Goal: Browse casually

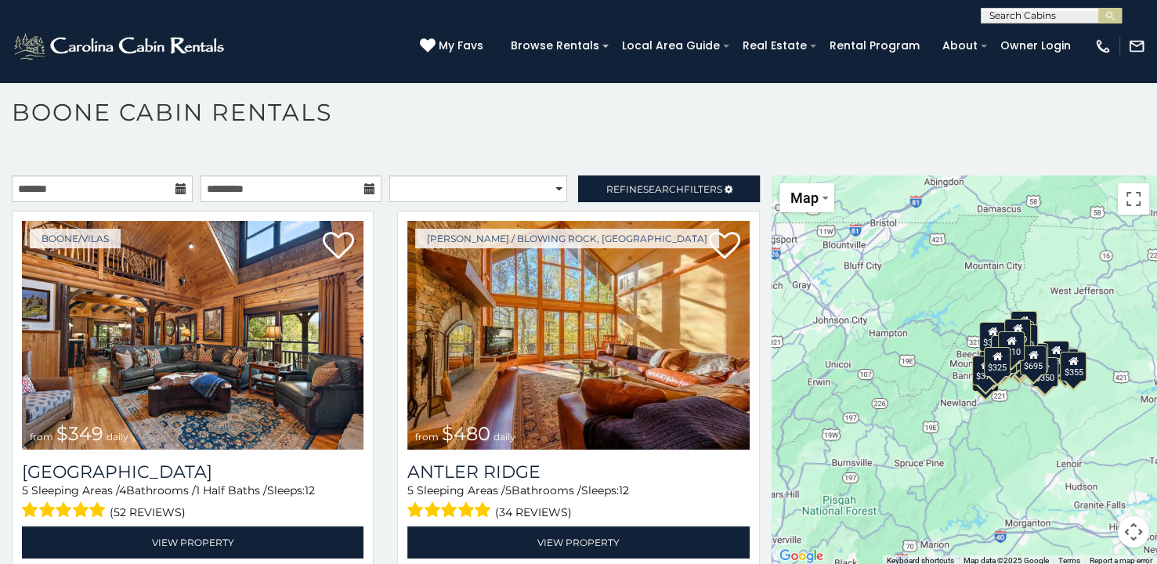
scroll to position [8, 0]
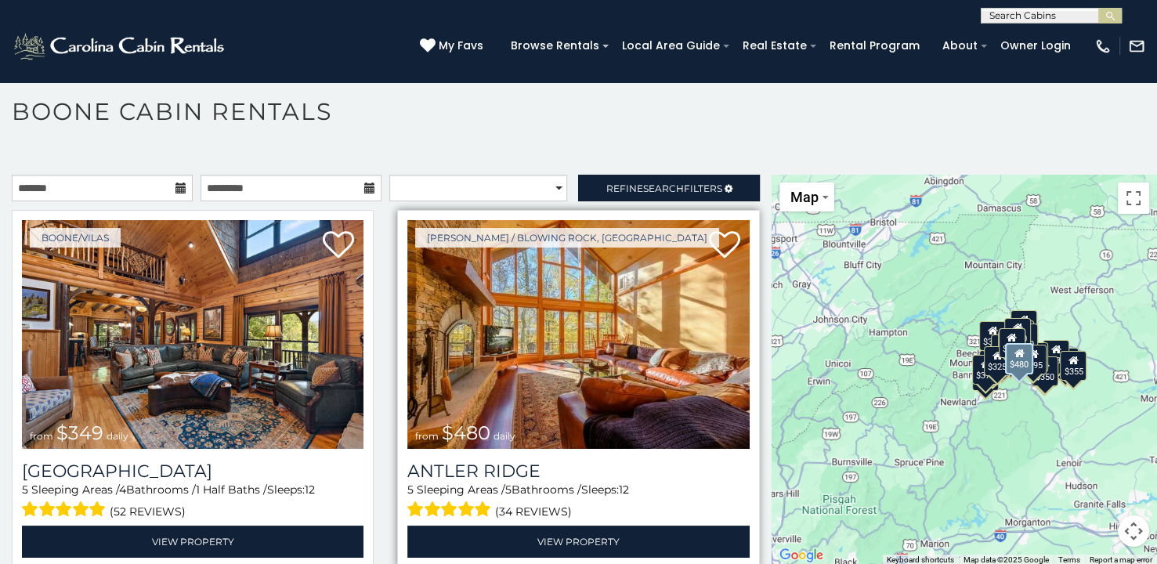
click at [535, 345] on img at bounding box center [577, 334] width 341 height 229
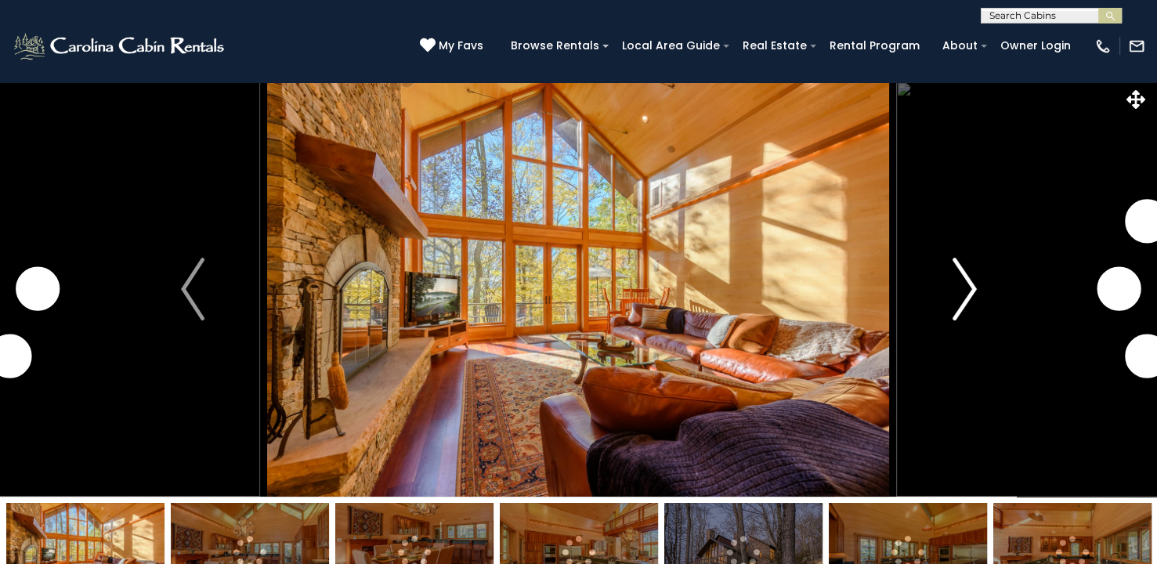
click at [952, 298] on img "Next" at bounding box center [963, 289] width 23 height 63
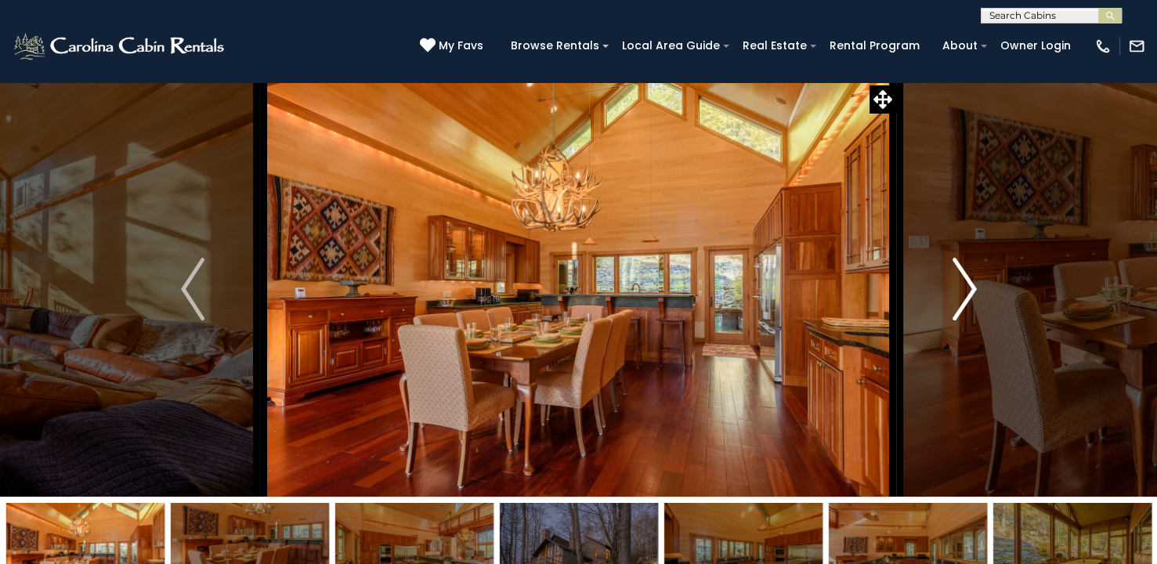
click at [952, 298] on img "Next" at bounding box center [963, 289] width 23 height 63
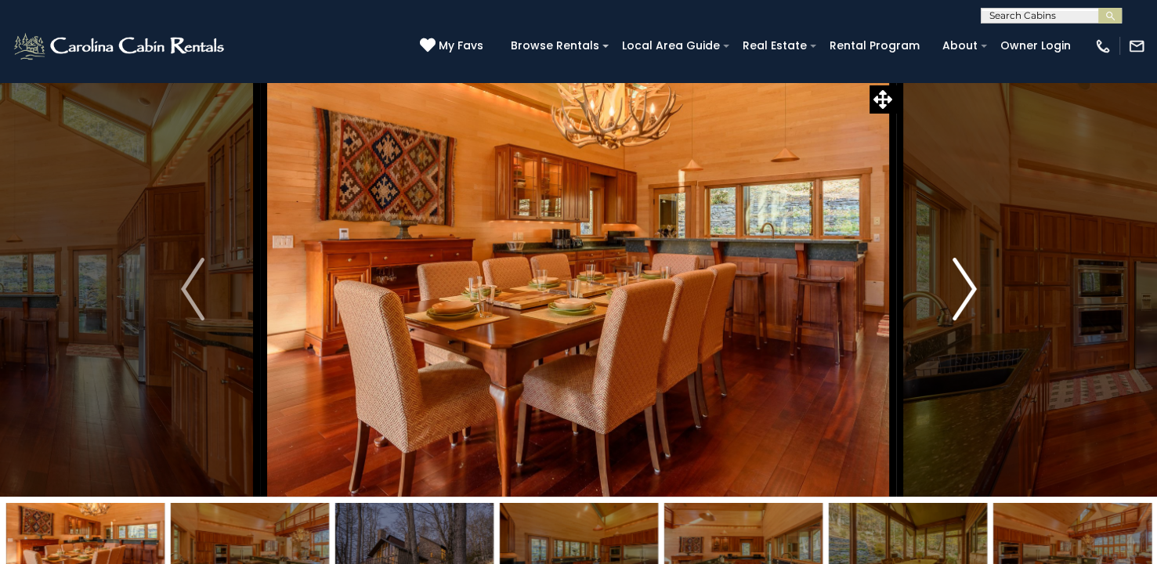
click at [962, 300] on img "Next" at bounding box center [963, 289] width 23 height 63
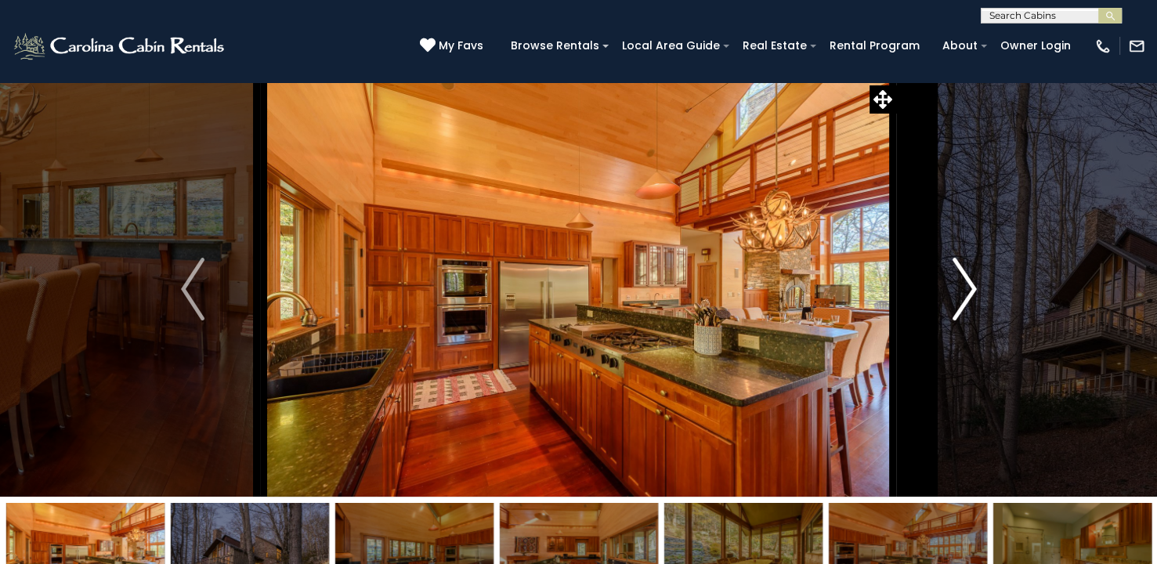
click at [962, 300] on img "Next" at bounding box center [963, 289] width 23 height 63
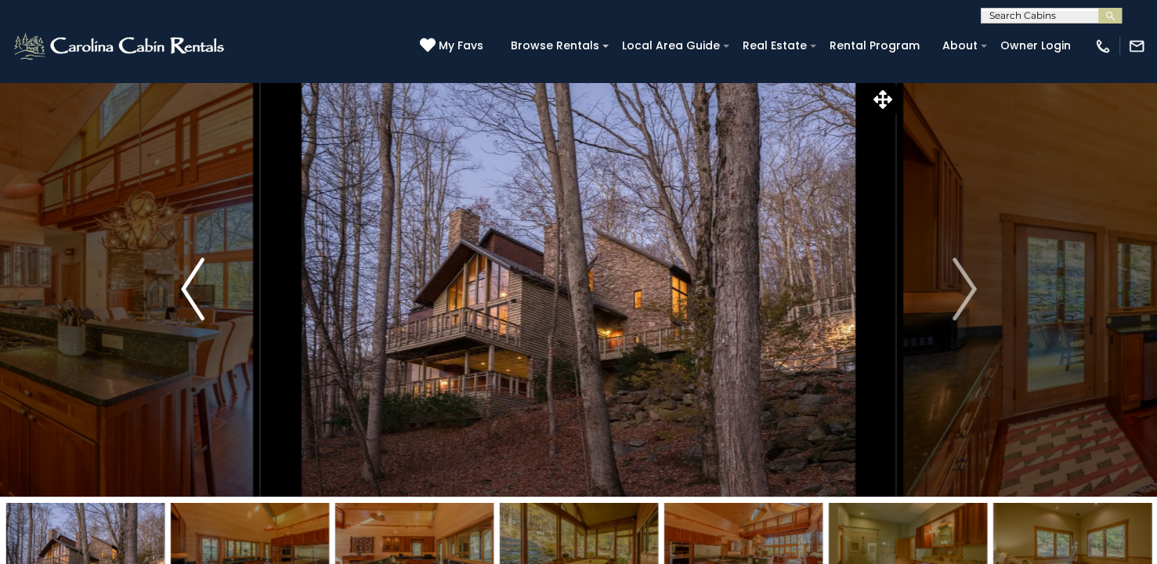
click at [197, 297] on img "Previous" at bounding box center [192, 289] width 23 height 63
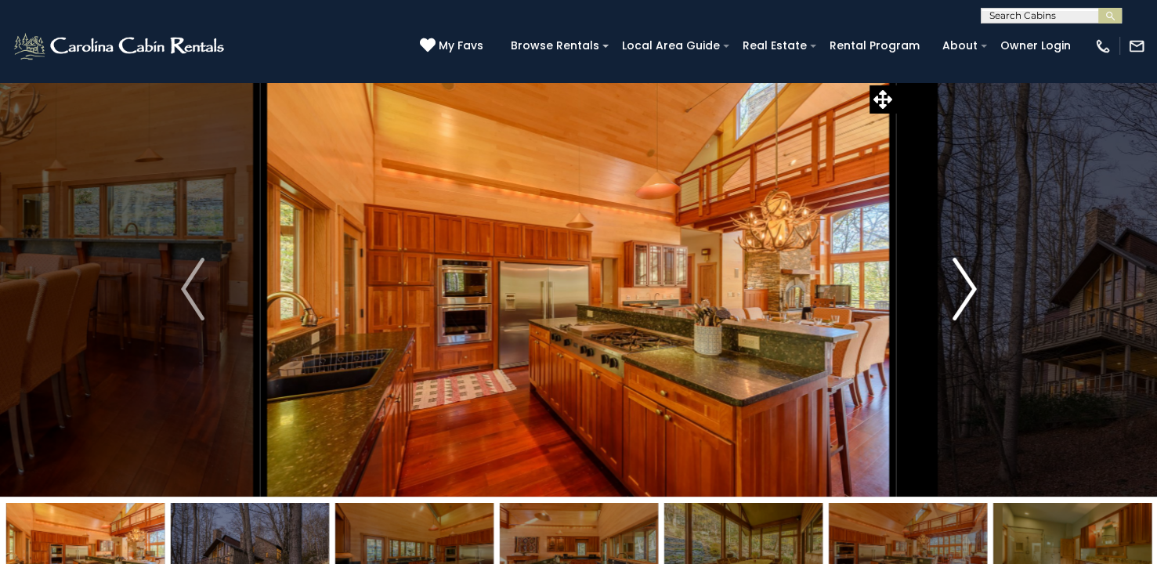
click at [970, 286] on img "Next" at bounding box center [963, 289] width 23 height 63
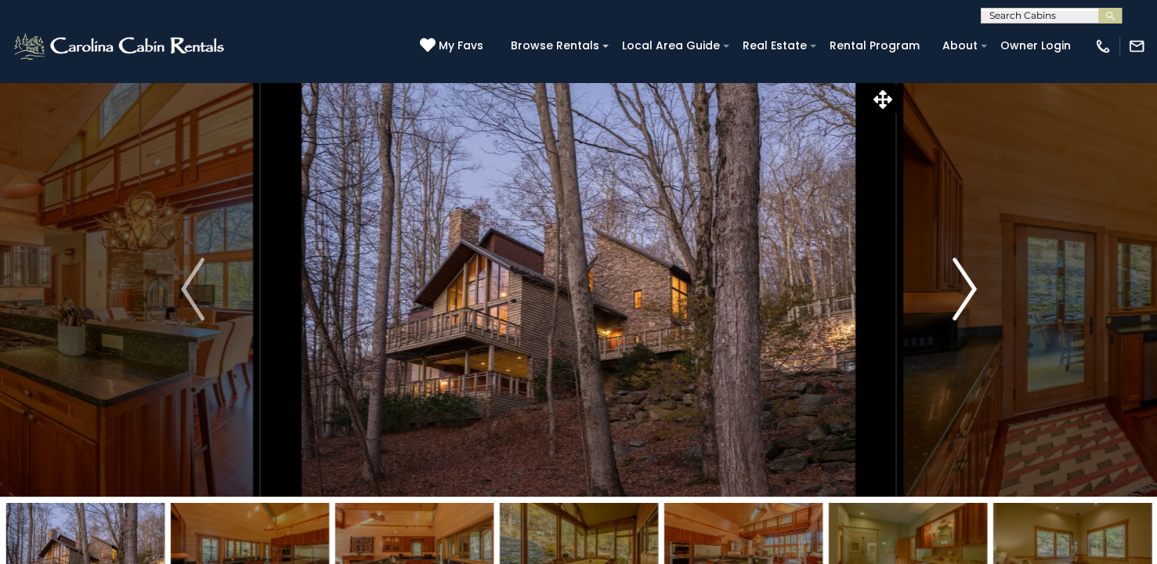
click at [970, 286] on img "Next" at bounding box center [963, 289] width 23 height 63
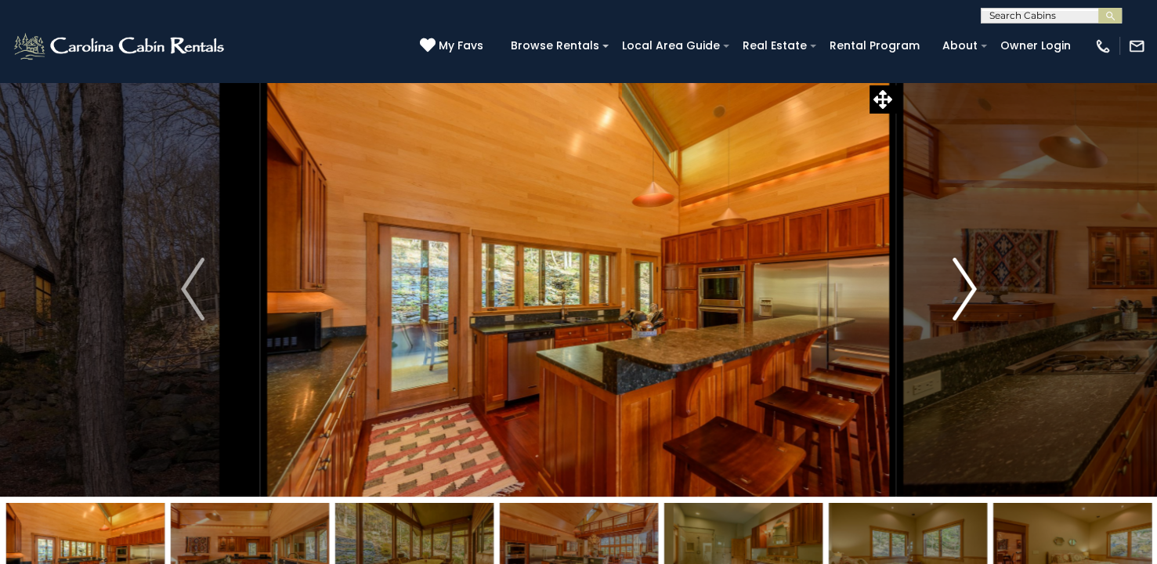
click at [970, 286] on img "Next" at bounding box center [963, 289] width 23 height 63
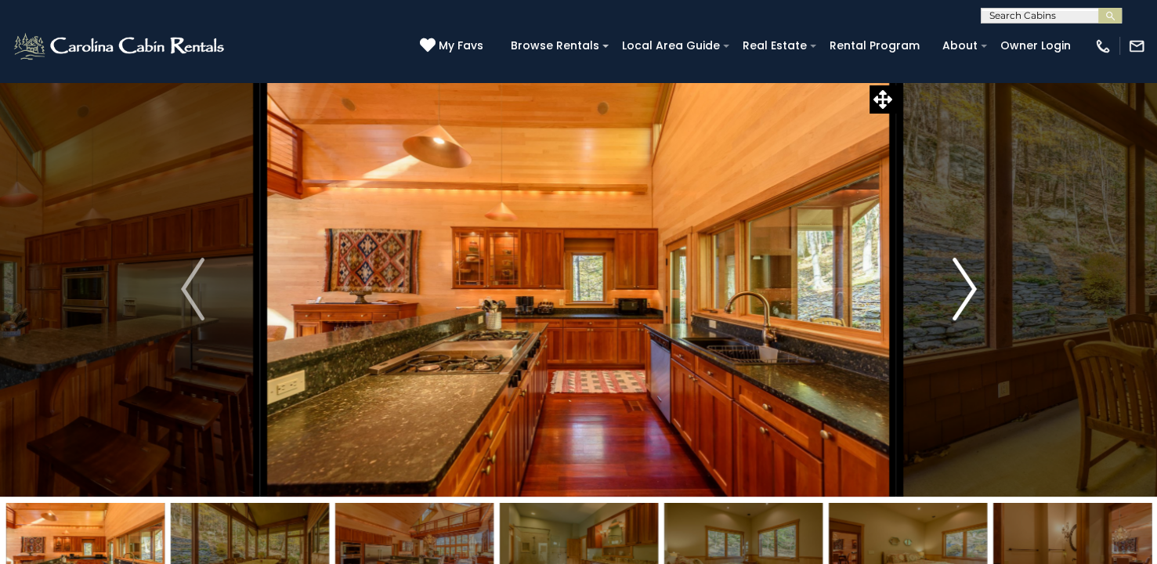
click at [970, 286] on img "Next" at bounding box center [963, 289] width 23 height 63
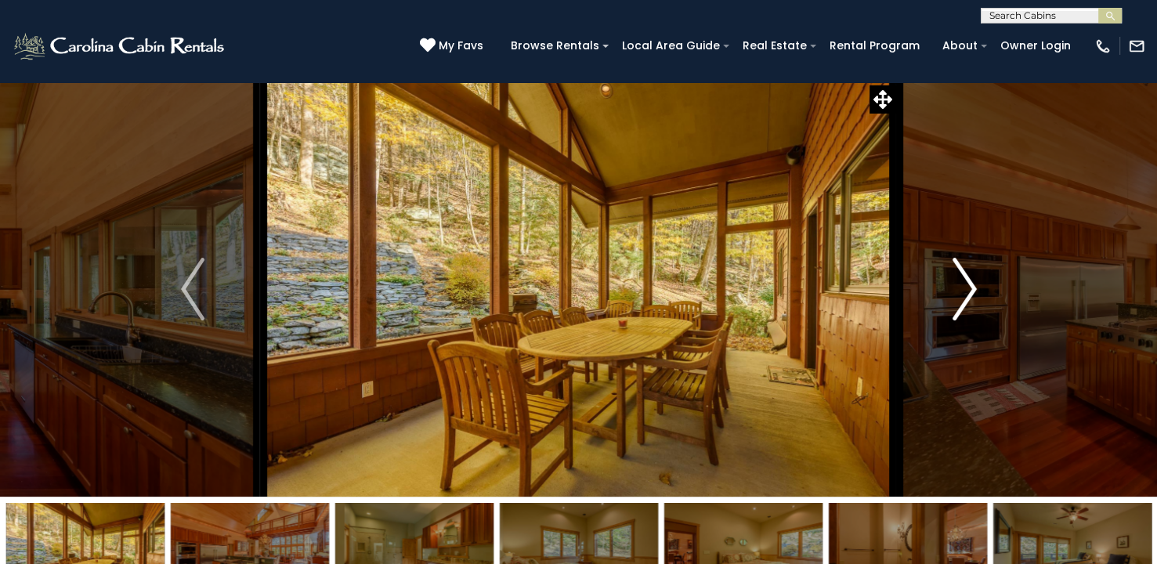
click at [970, 286] on img "Next" at bounding box center [963, 289] width 23 height 63
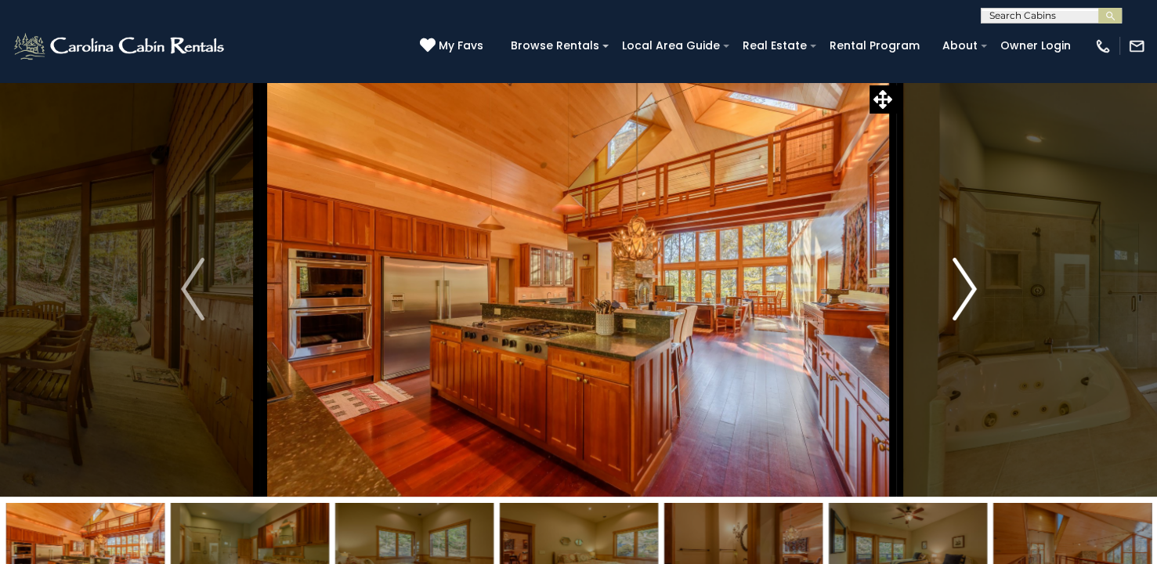
click at [970, 286] on img "Next" at bounding box center [963, 289] width 23 height 63
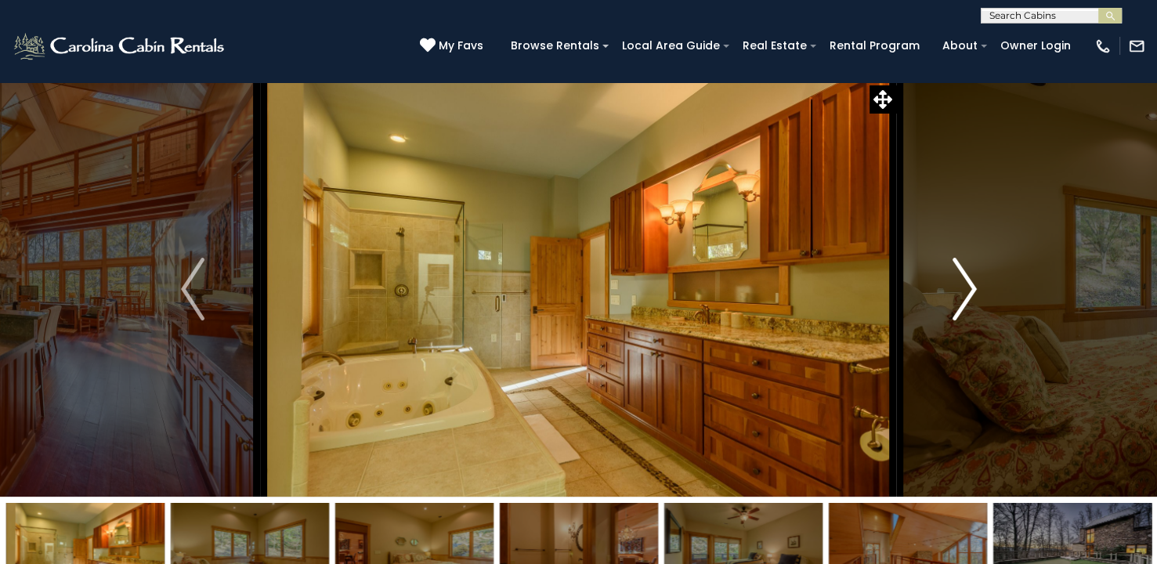
click at [970, 286] on img "Next" at bounding box center [963, 289] width 23 height 63
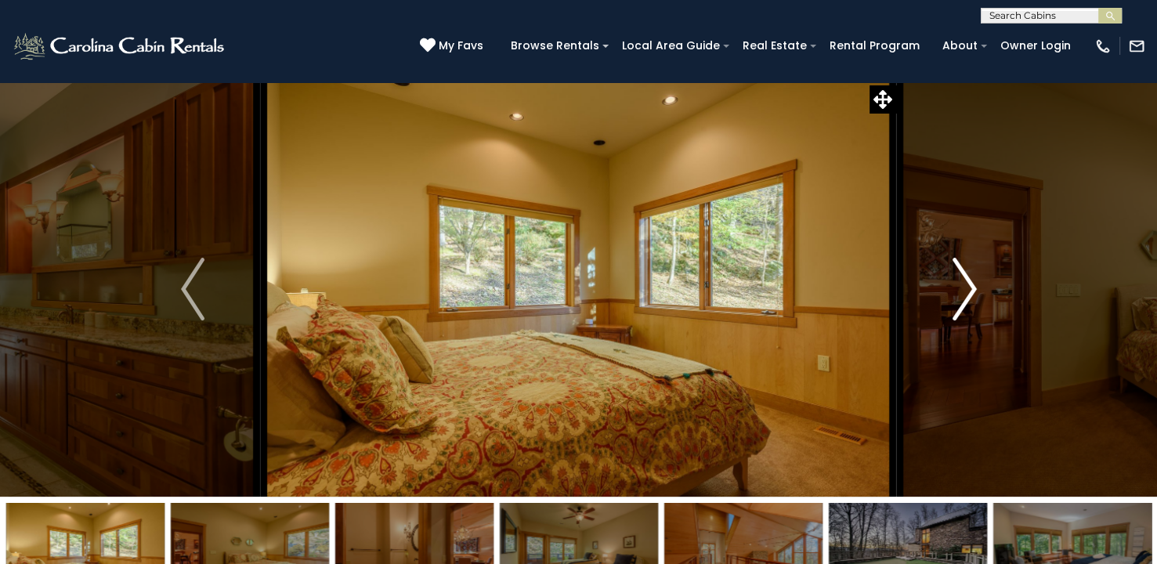
click at [966, 286] on img "Next" at bounding box center [963, 289] width 23 height 63
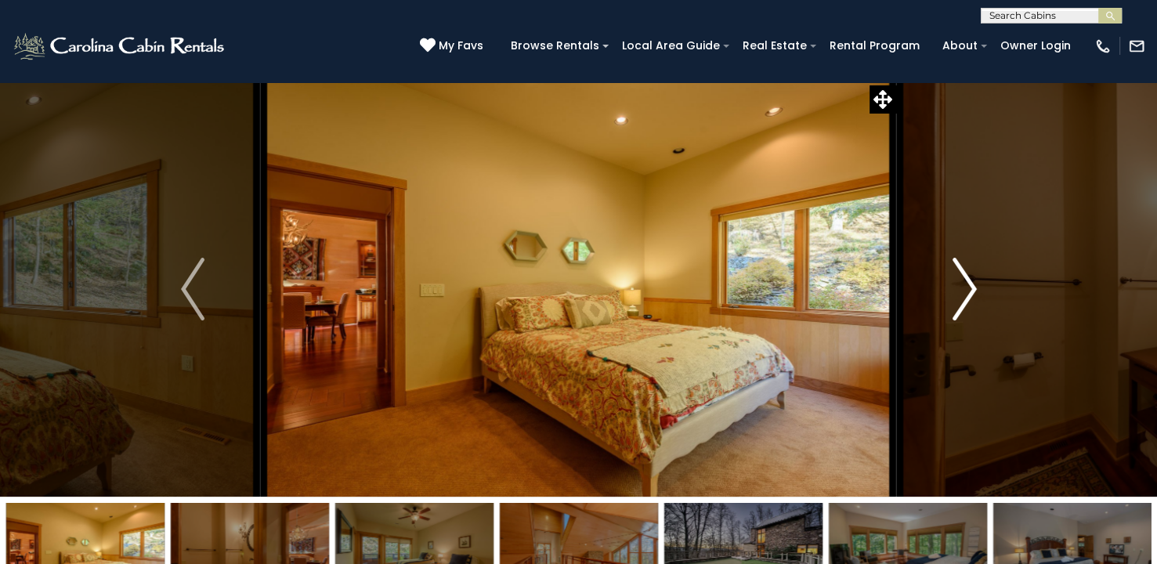
click at [966, 286] on img "Next" at bounding box center [963, 289] width 23 height 63
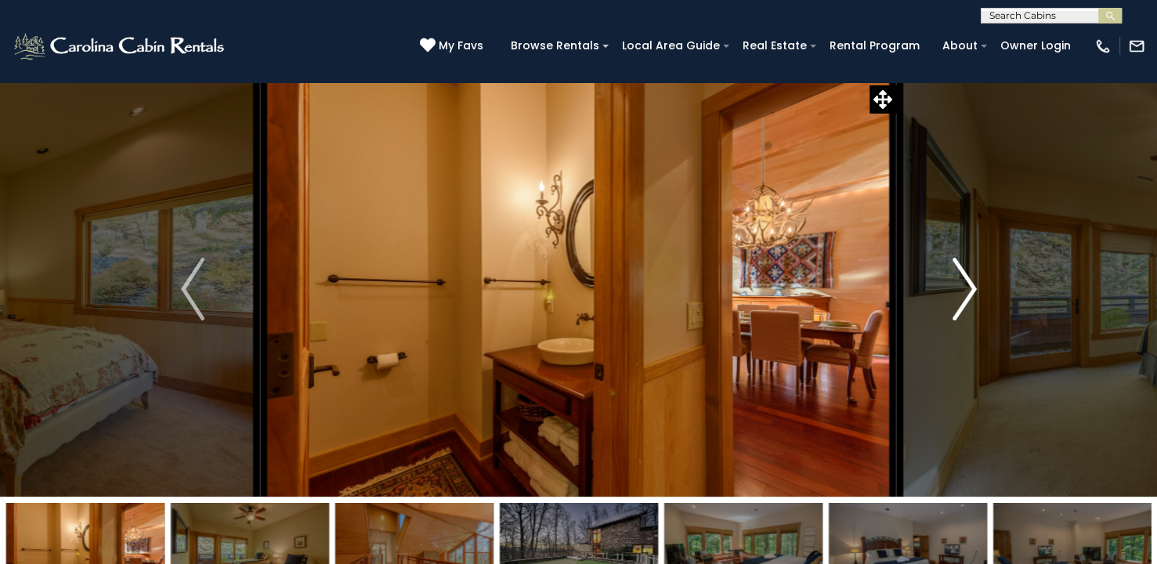
click at [966, 286] on img "Next" at bounding box center [963, 289] width 23 height 63
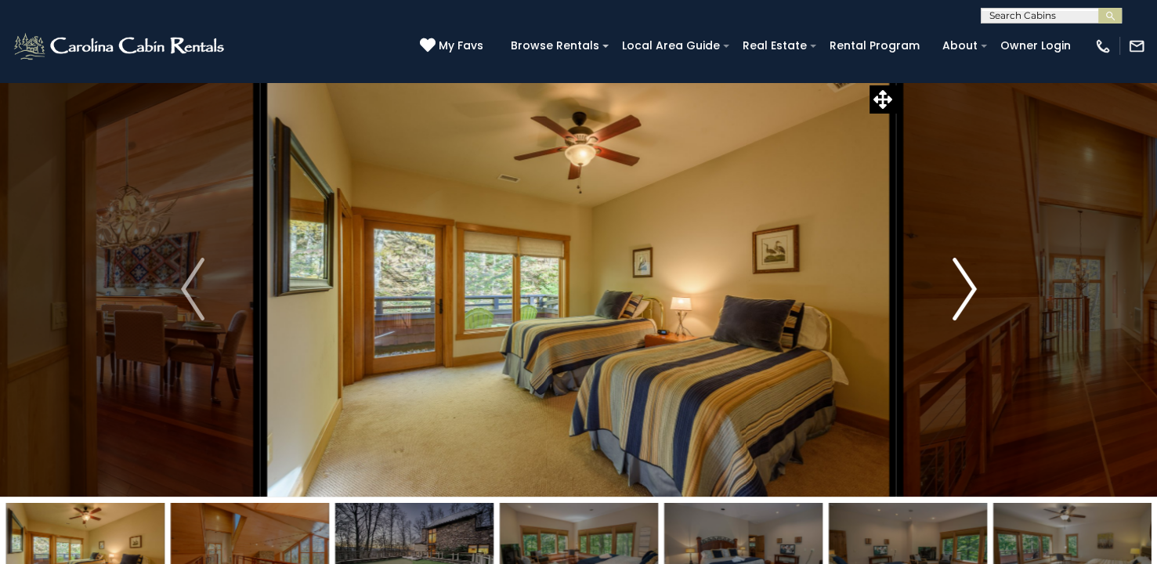
click at [966, 286] on img "Next" at bounding box center [963, 289] width 23 height 63
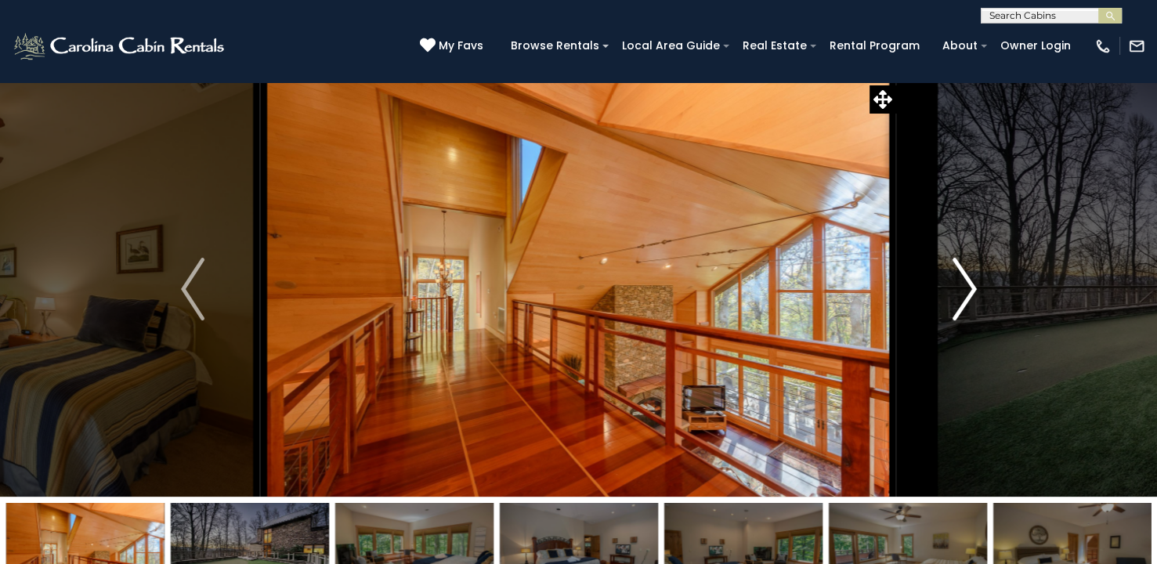
click at [963, 287] on img "Next" at bounding box center [963, 289] width 23 height 63
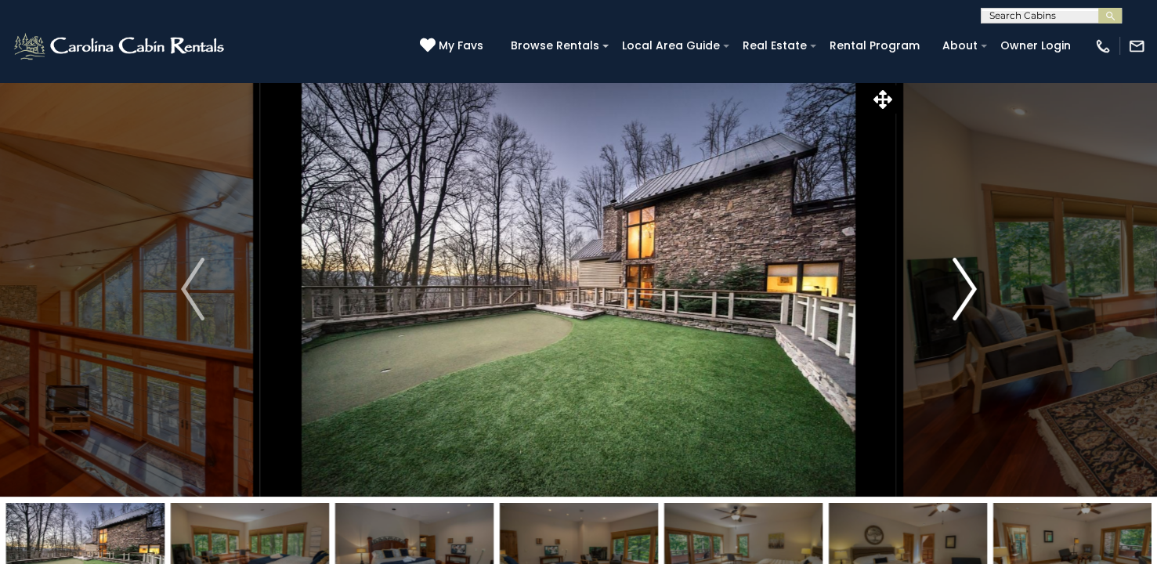
click at [963, 287] on img "Next" at bounding box center [963, 289] width 23 height 63
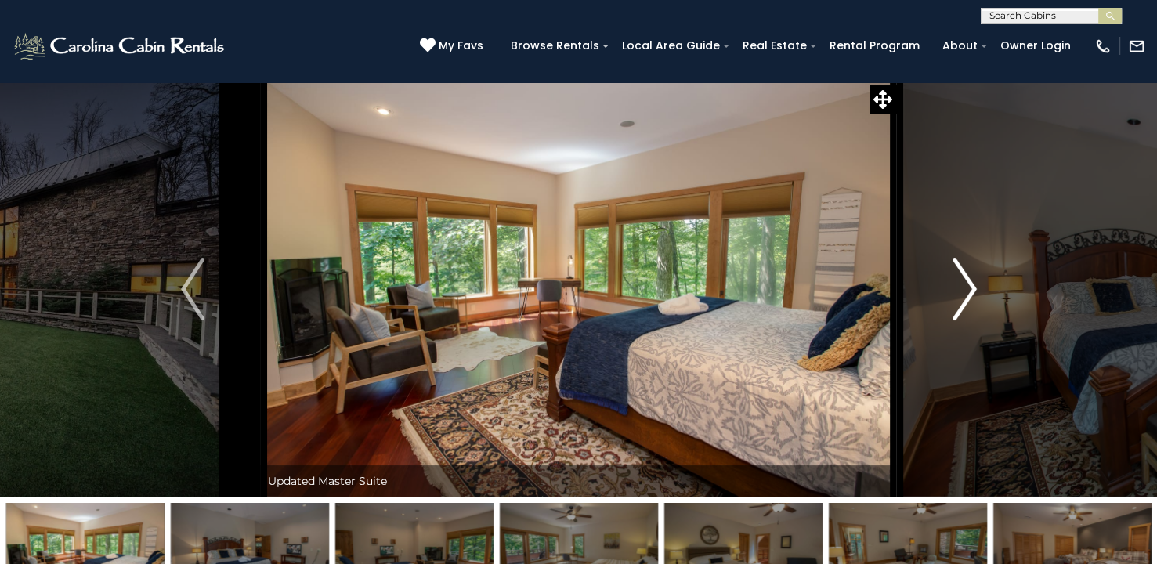
click at [963, 287] on img "Next" at bounding box center [963, 289] width 23 height 63
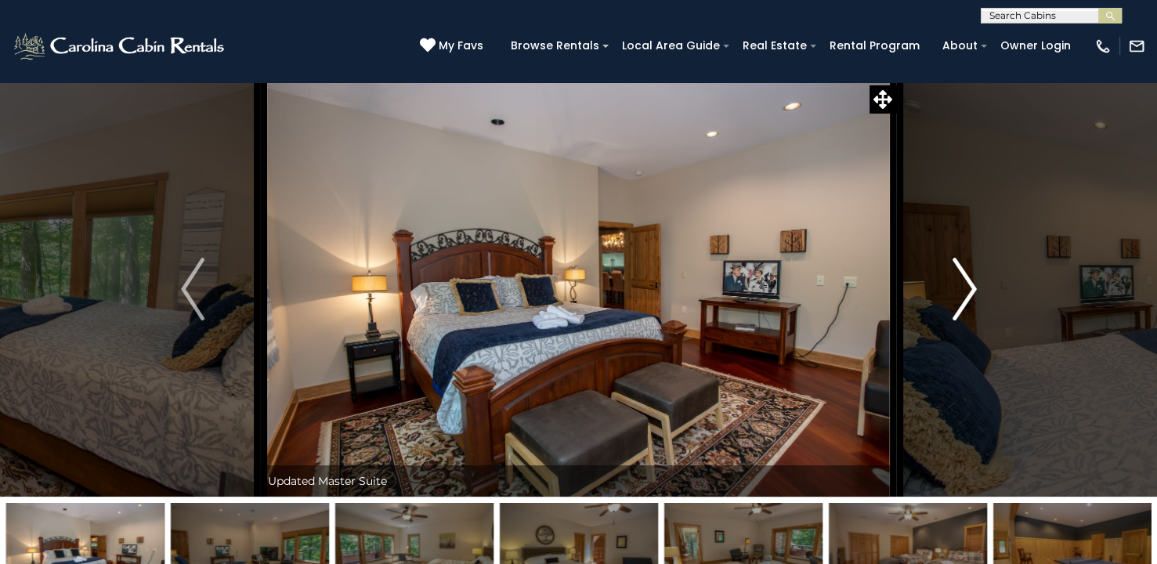
click at [963, 287] on img "Next" at bounding box center [963, 289] width 23 height 63
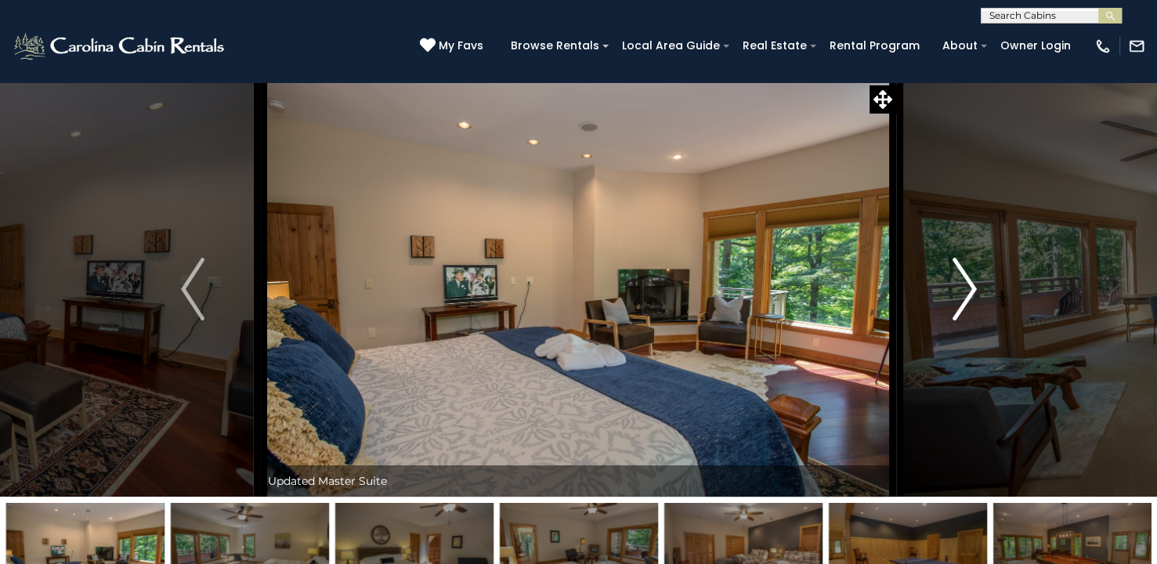
click at [963, 287] on img "Next" at bounding box center [963, 289] width 23 height 63
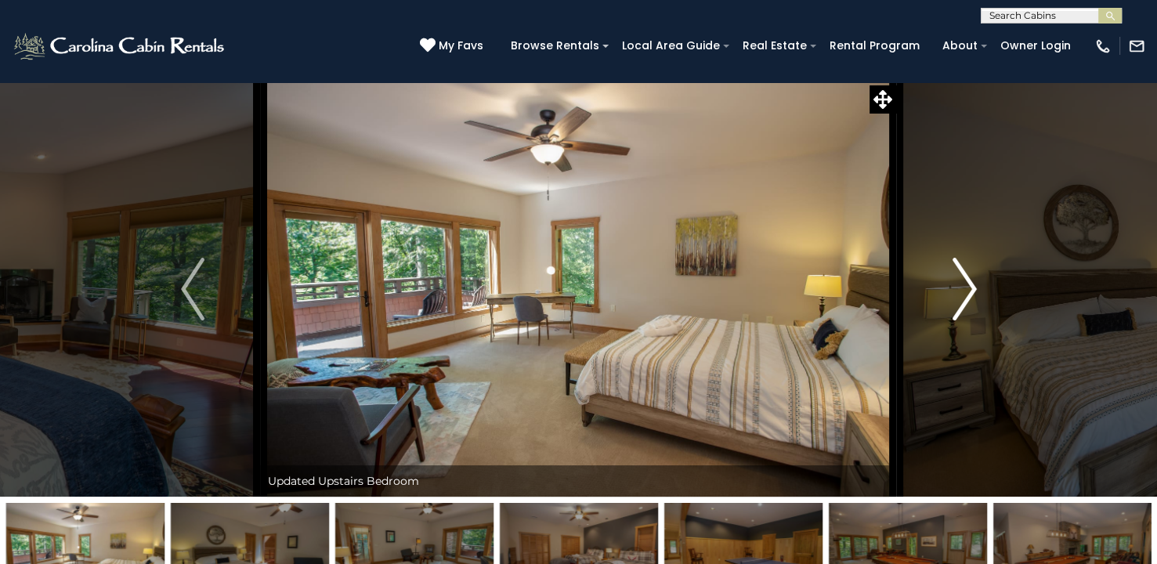
click at [963, 287] on img "Next" at bounding box center [963, 289] width 23 height 63
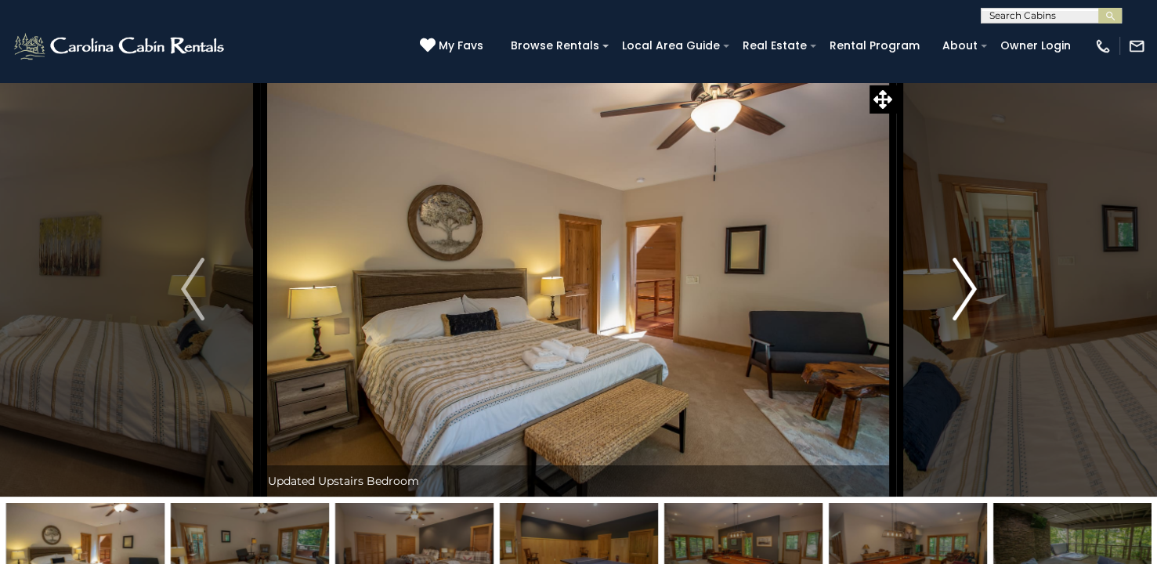
click at [963, 287] on img "Next" at bounding box center [963, 289] width 23 height 63
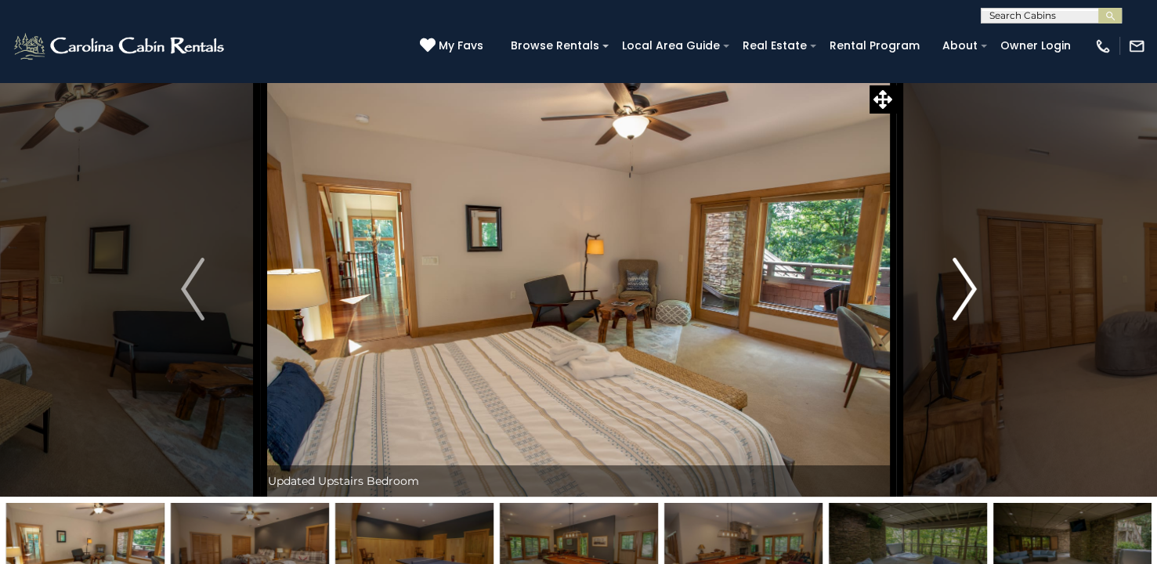
click at [966, 285] on img "Next" at bounding box center [963, 289] width 23 height 63
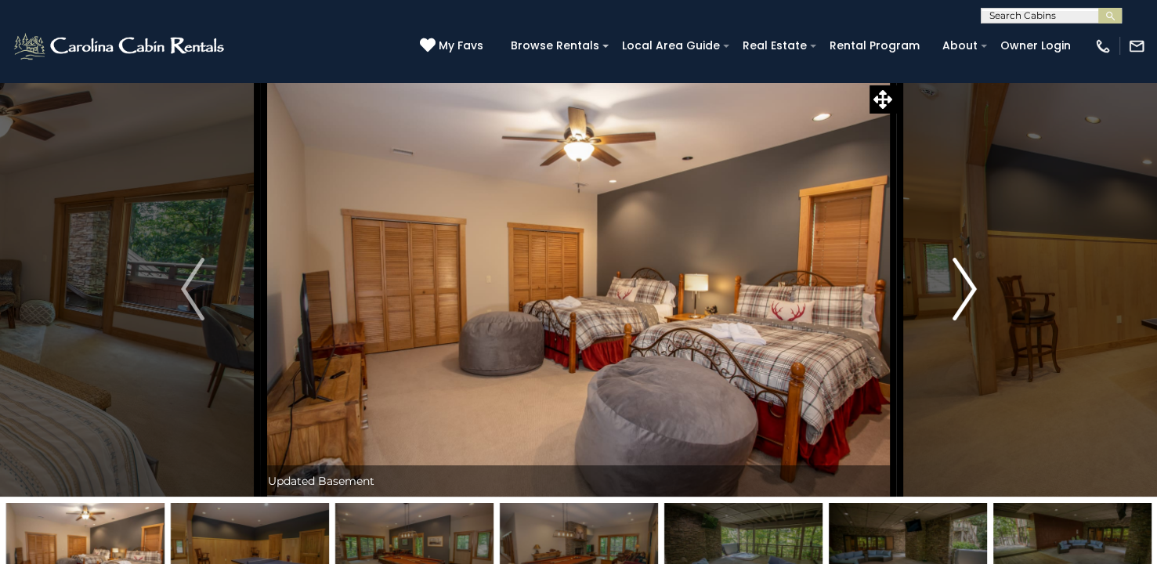
click at [966, 285] on img "Next" at bounding box center [963, 289] width 23 height 63
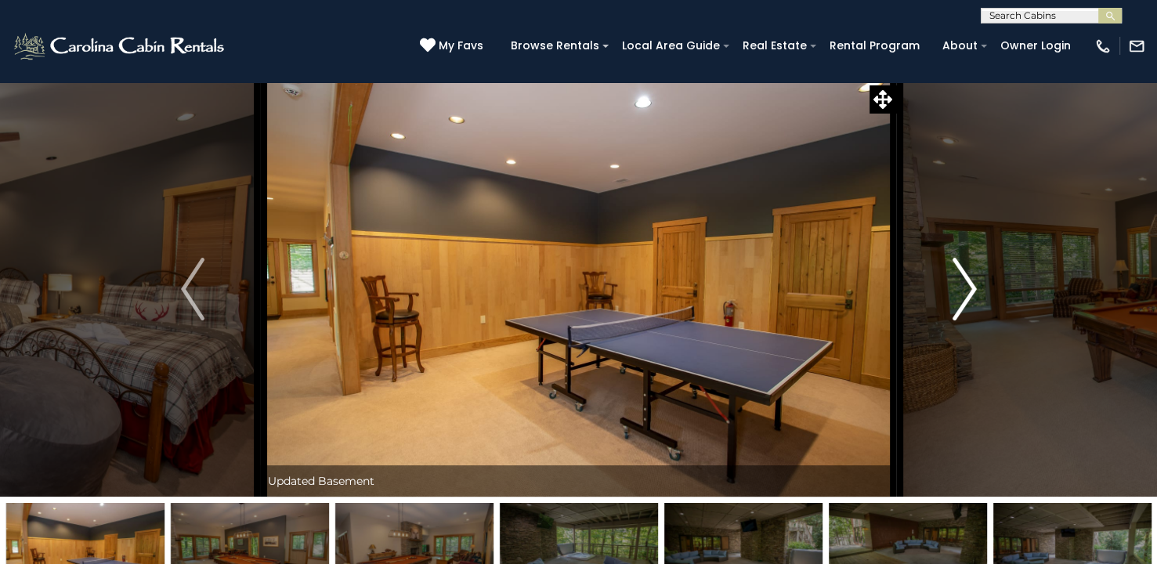
click at [966, 285] on img "Next" at bounding box center [963, 289] width 23 height 63
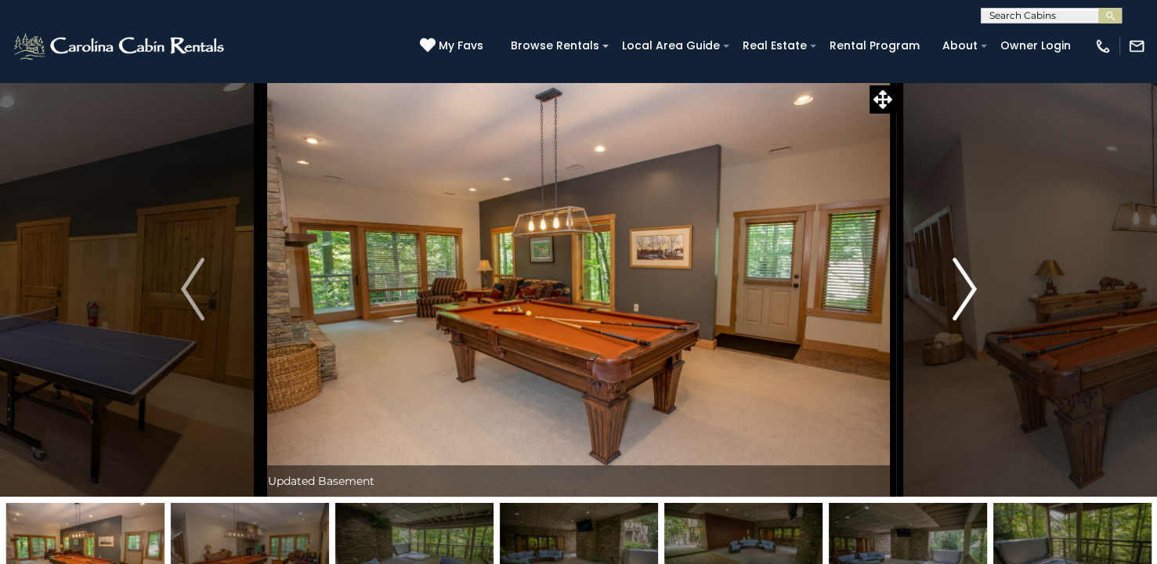
click at [966, 285] on img "Next" at bounding box center [963, 289] width 23 height 63
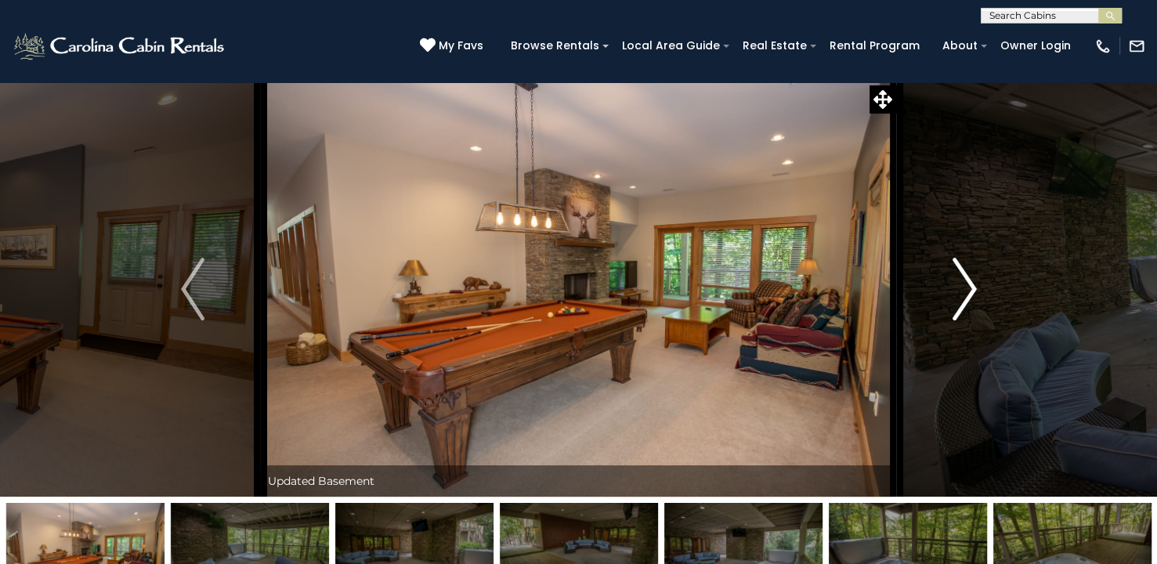
click at [966, 285] on img "Next" at bounding box center [963, 289] width 23 height 63
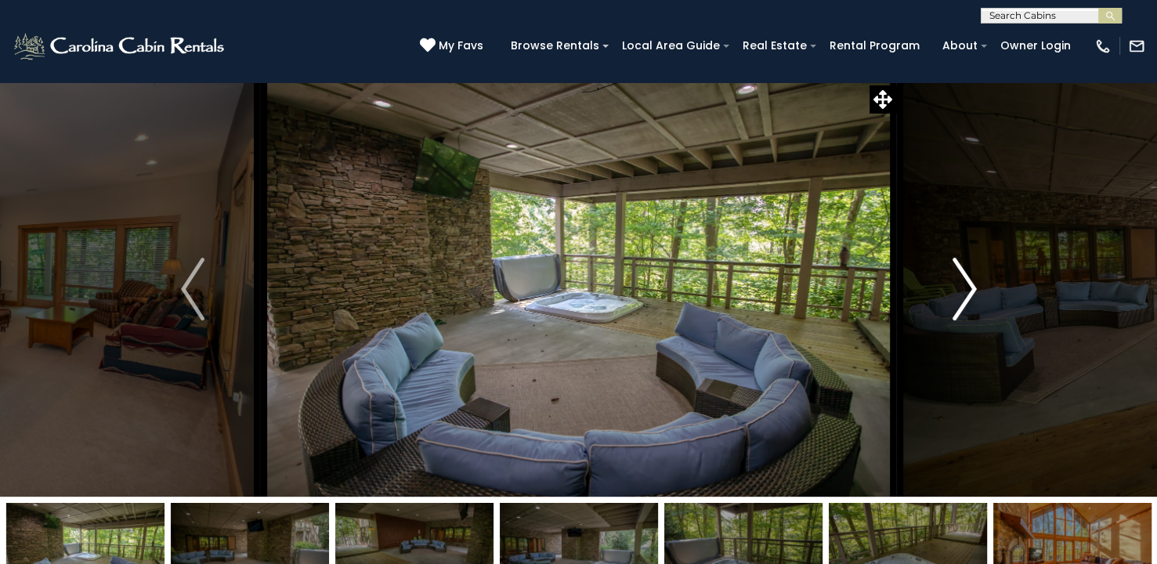
click at [965, 285] on img "Next" at bounding box center [963, 289] width 23 height 63
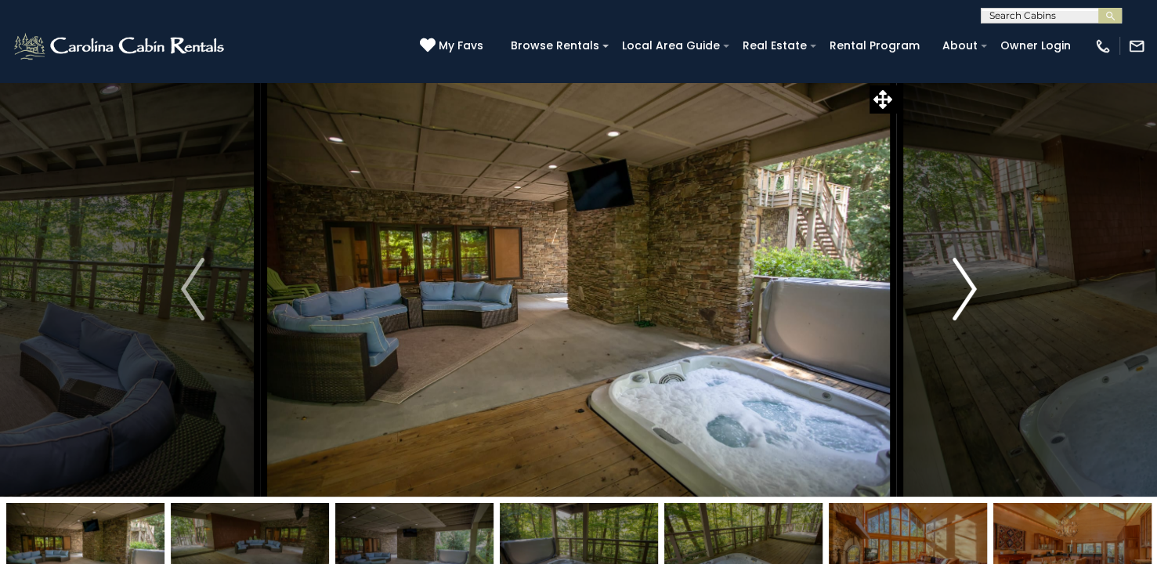
click at [965, 285] on img "Next" at bounding box center [963, 289] width 23 height 63
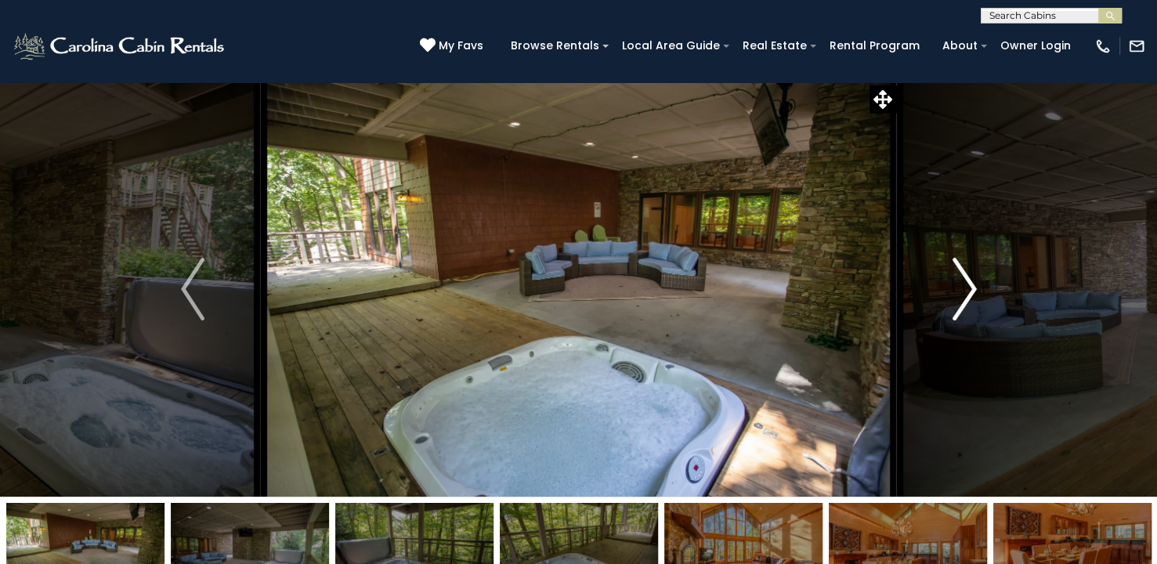
click at [965, 285] on img "Next" at bounding box center [963, 289] width 23 height 63
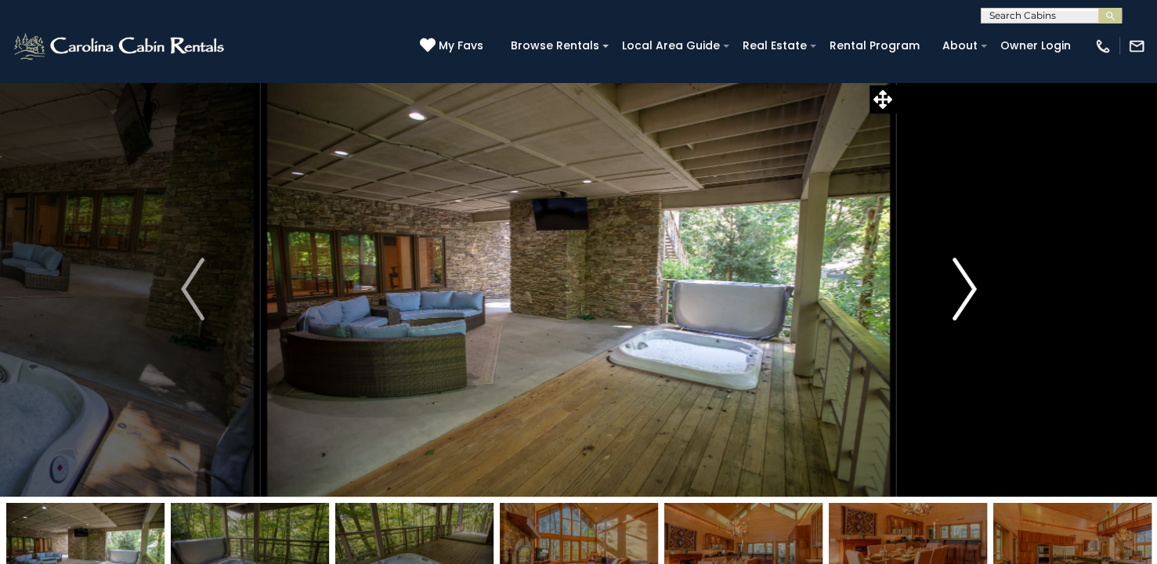
click at [965, 285] on img "Next" at bounding box center [963, 289] width 23 height 63
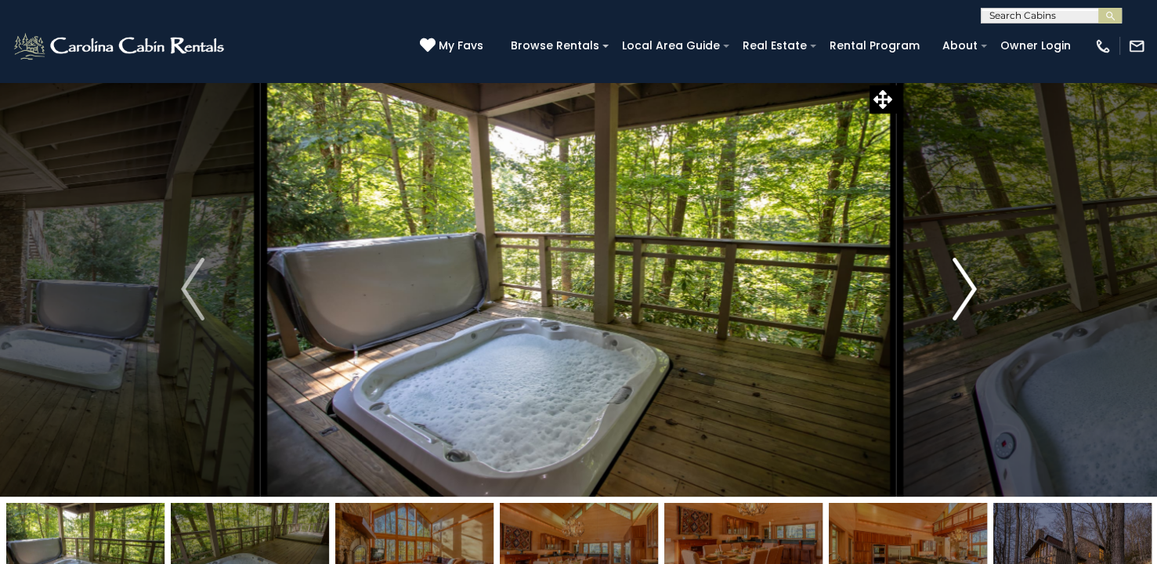
click at [965, 285] on img "Next" at bounding box center [963, 289] width 23 height 63
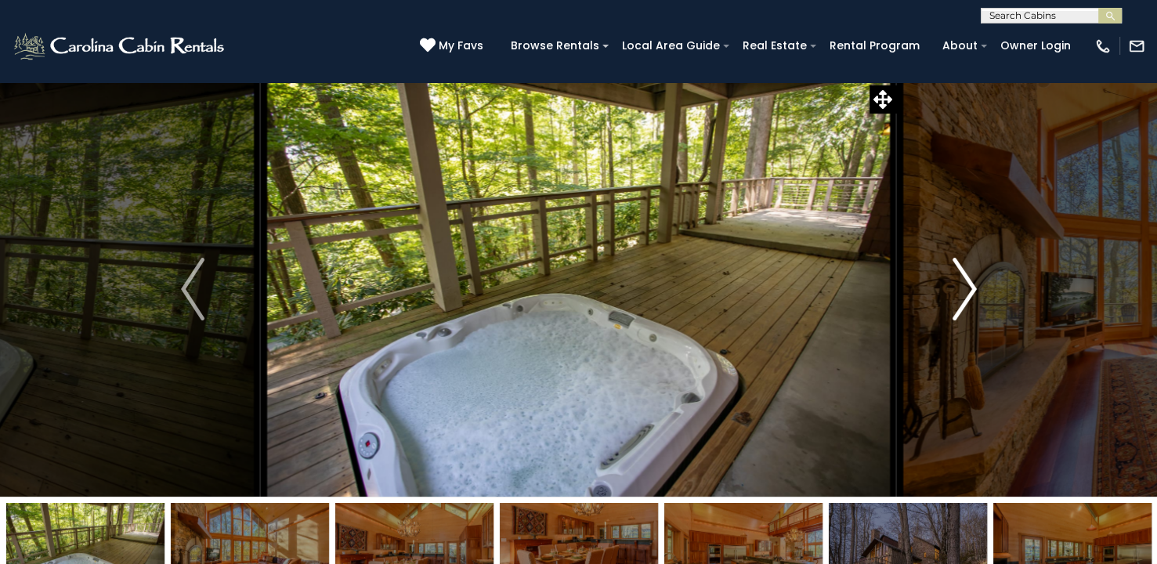
click at [965, 285] on img "Next" at bounding box center [963, 289] width 23 height 63
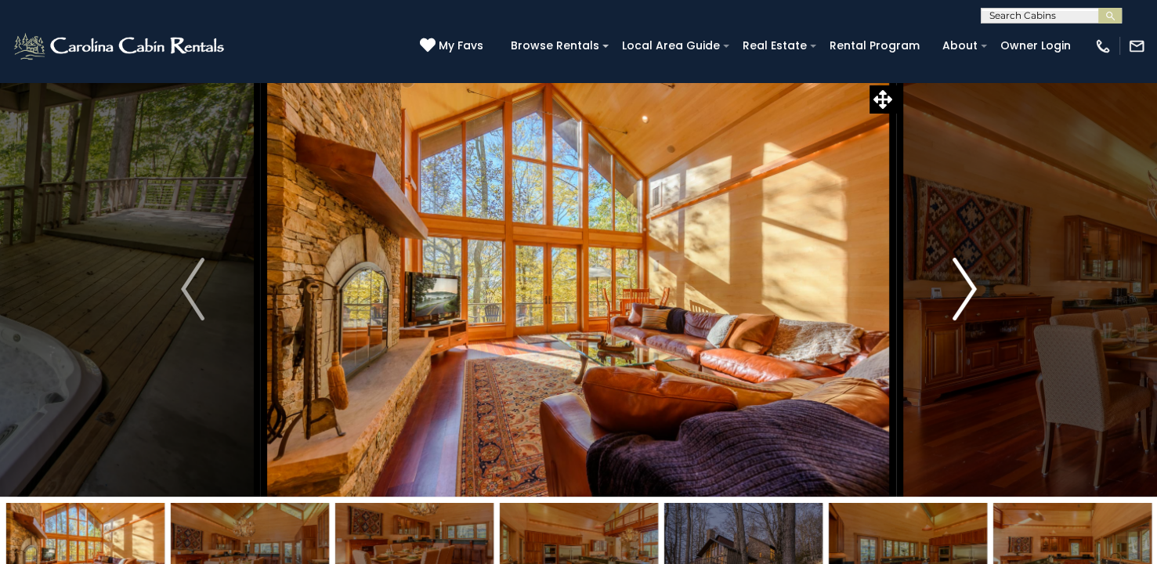
click at [965, 285] on img "Next" at bounding box center [963, 289] width 23 height 63
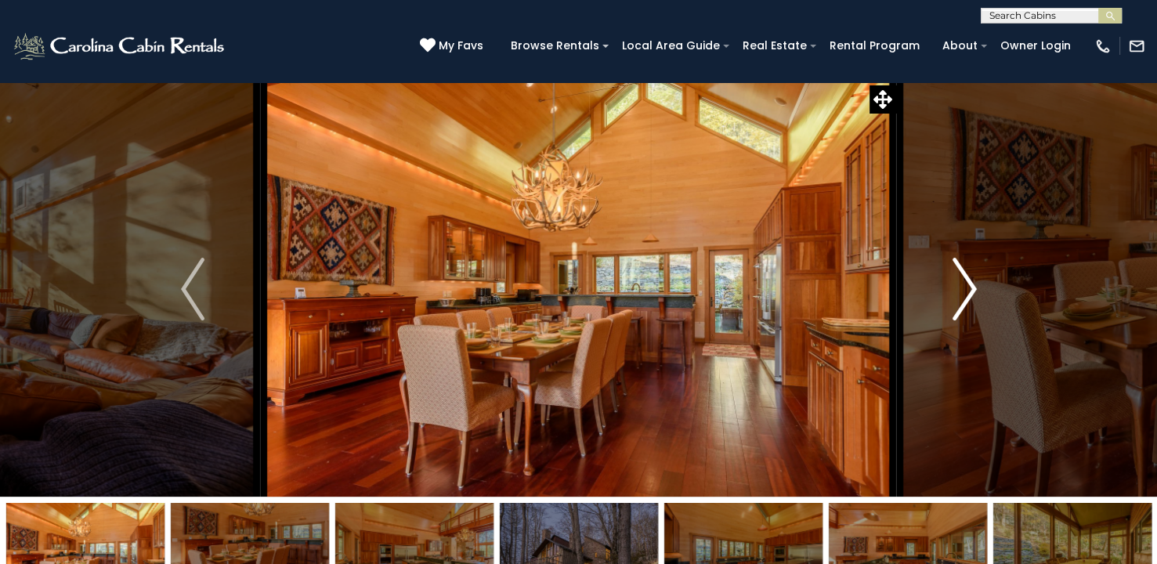
click at [971, 296] on img "Next" at bounding box center [963, 289] width 23 height 63
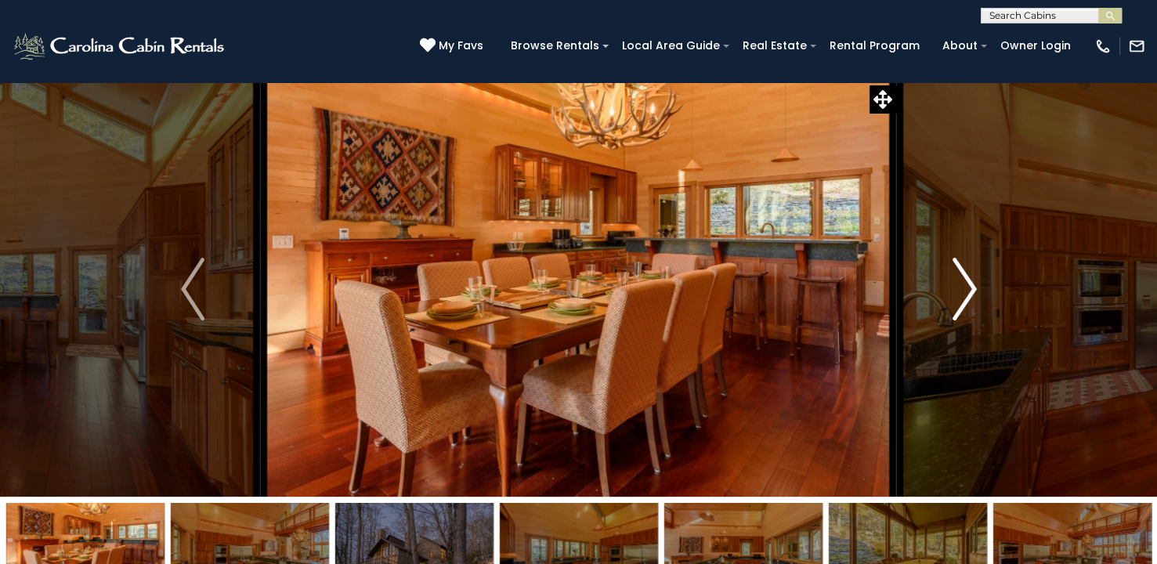
click at [971, 296] on img "Next" at bounding box center [963, 289] width 23 height 63
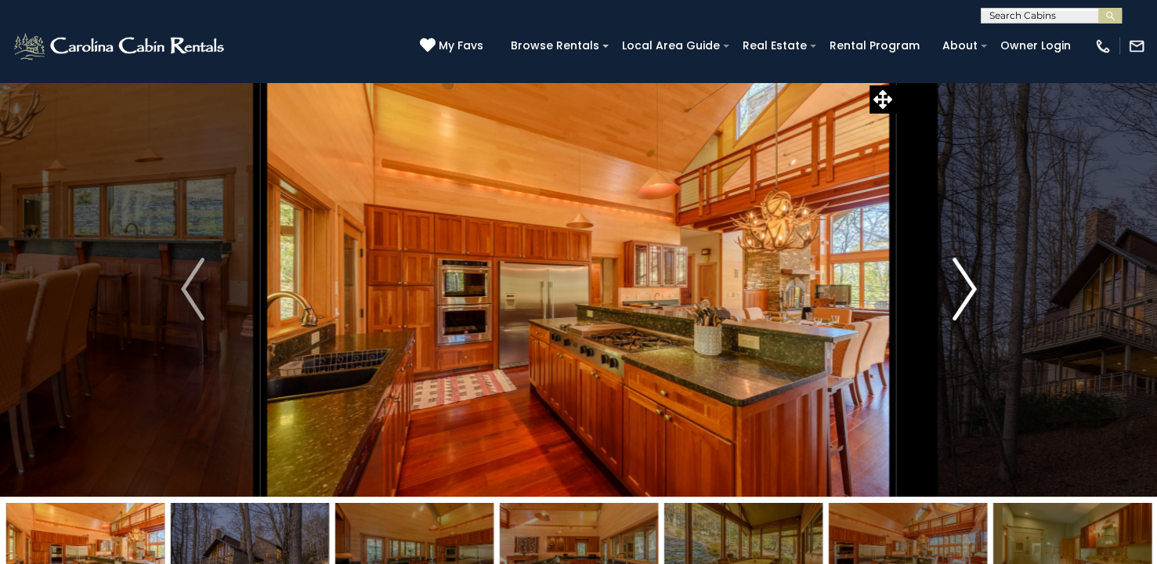
click at [967, 280] on img "Next" at bounding box center [963, 289] width 23 height 63
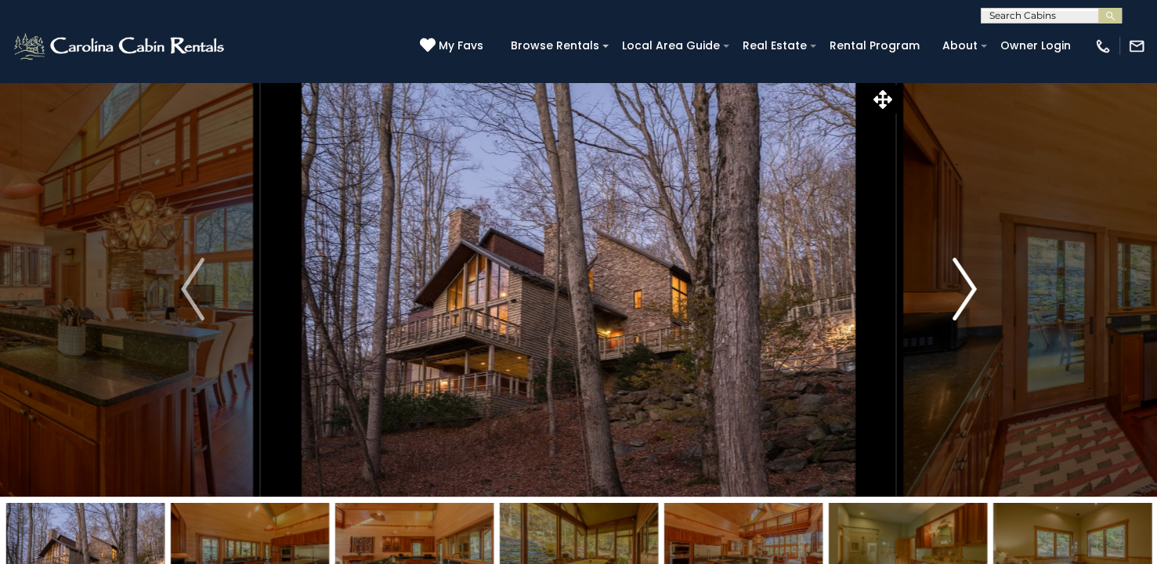
click at [967, 280] on img "Next" at bounding box center [963, 289] width 23 height 63
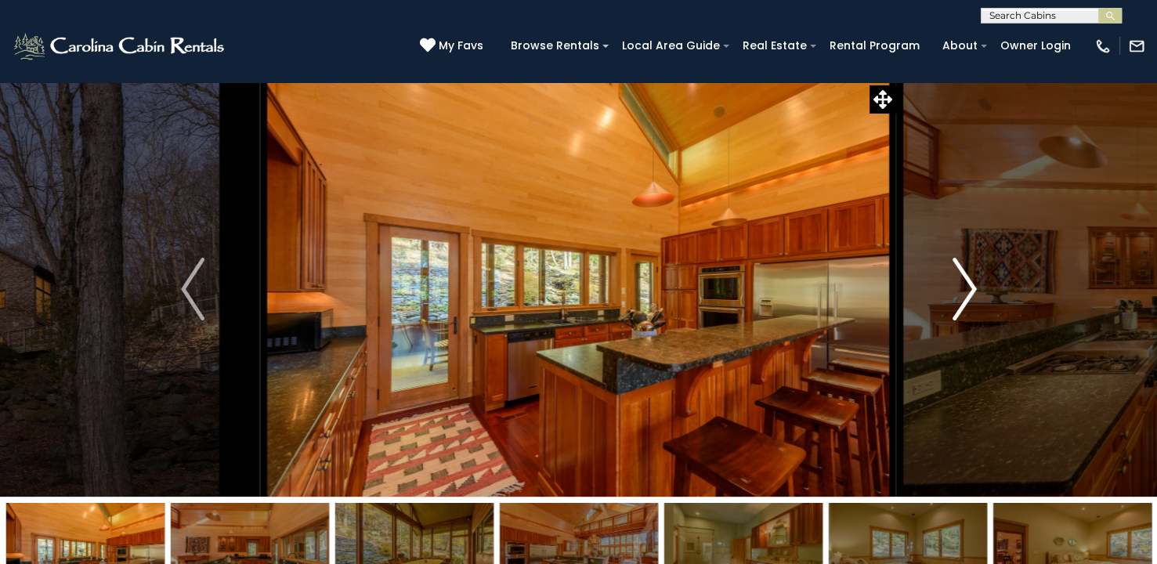
click at [967, 280] on img "Next" at bounding box center [963, 289] width 23 height 63
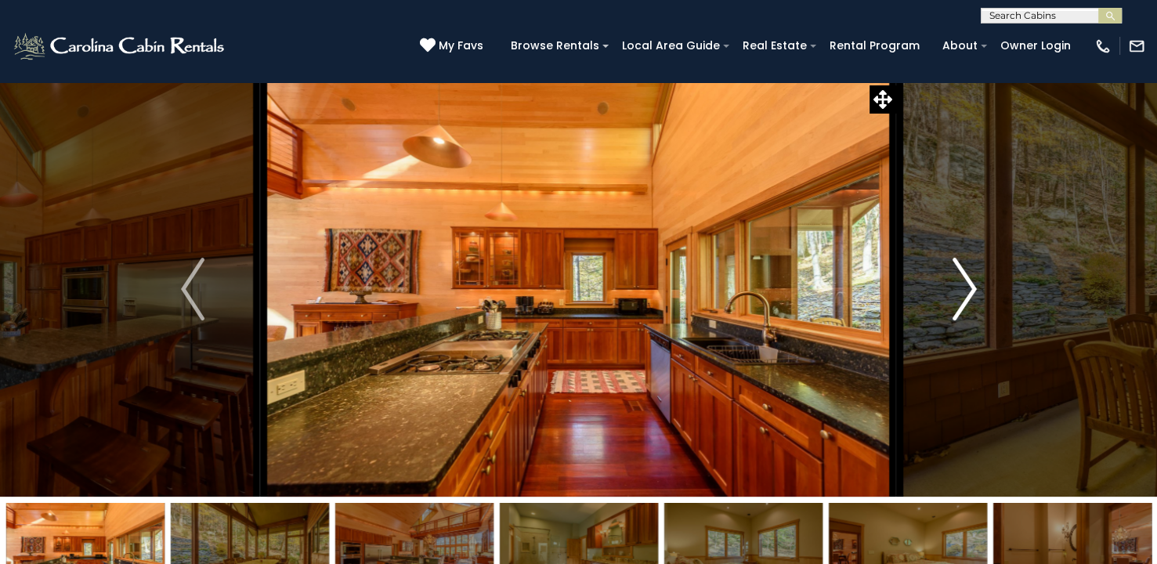
click at [967, 280] on img "Next" at bounding box center [963, 289] width 23 height 63
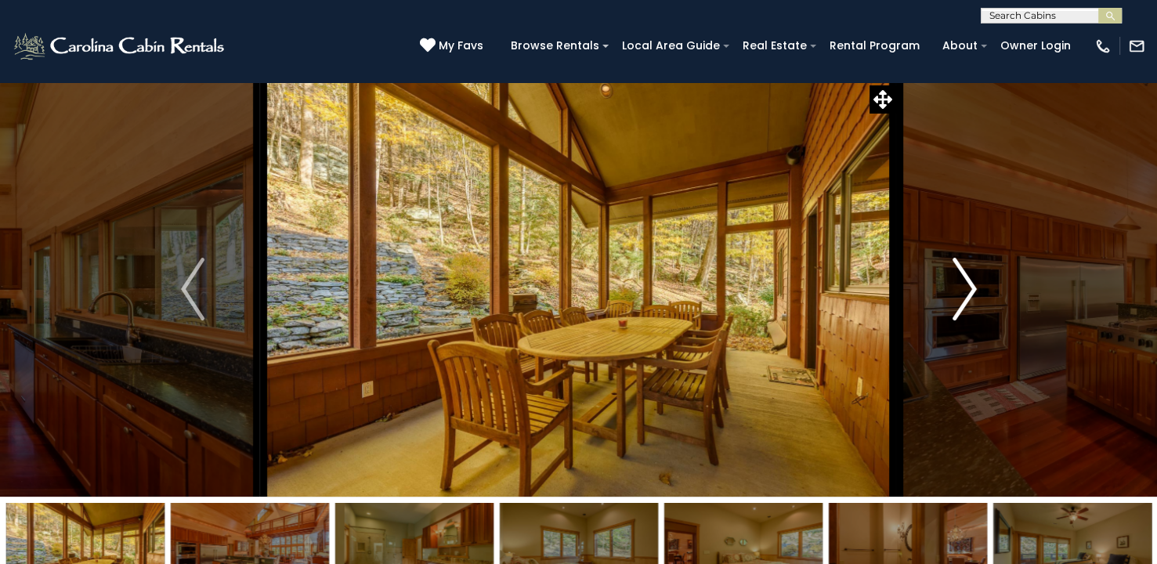
click at [967, 280] on img "Next" at bounding box center [963, 289] width 23 height 63
